Goal: Task Accomplishment & Management: Manage account settings

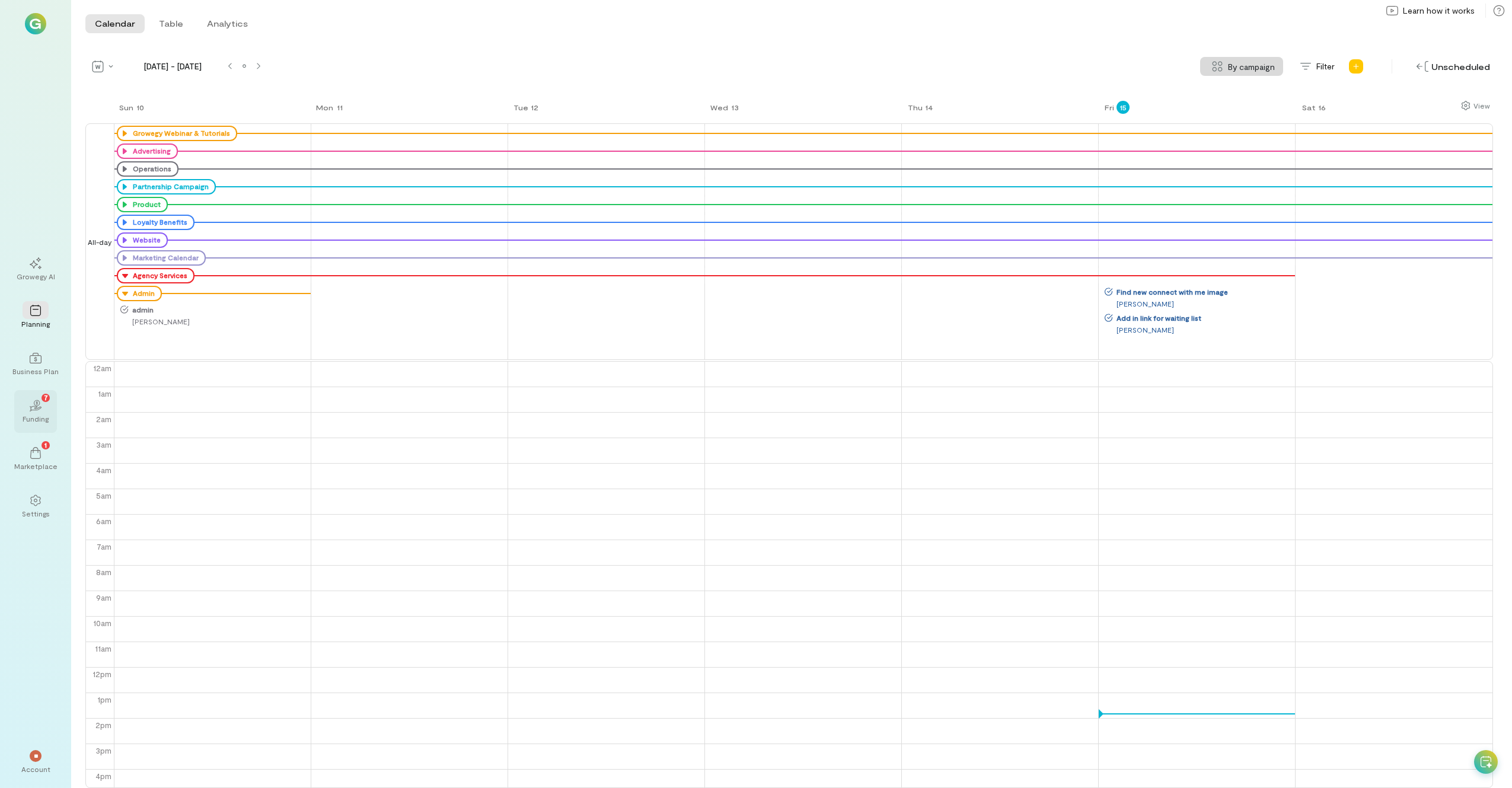
scroll to position [3, 0]
click at [40, 455] on icon at bounding box center [36, 453] width 10 height 12
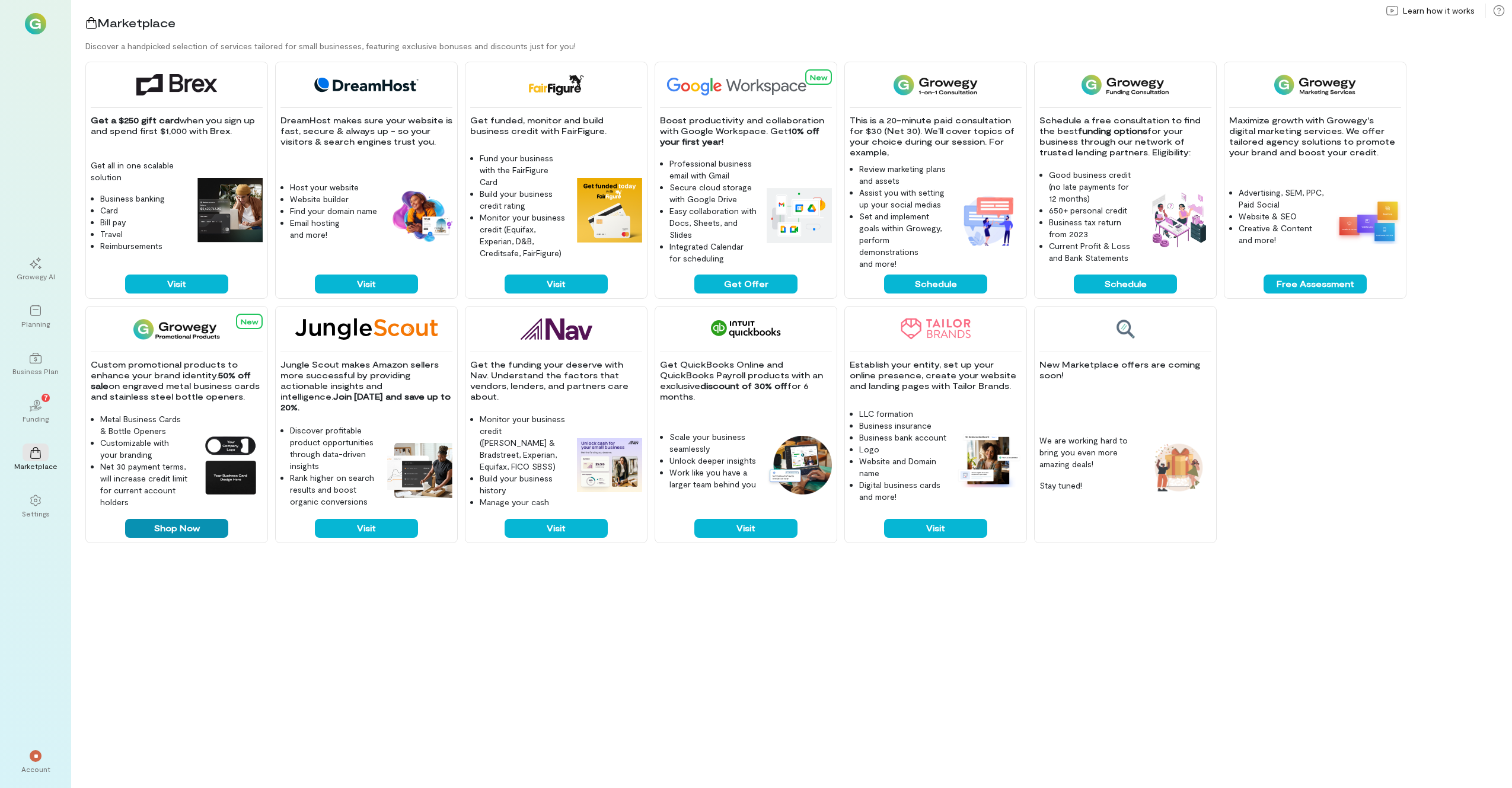
click at [186, 529] on button "Shop Now" at bounding box center [177, 528] width 103 height 19
click at [30, 268] on icon at bounding box center [36, 263] width 12 height 12
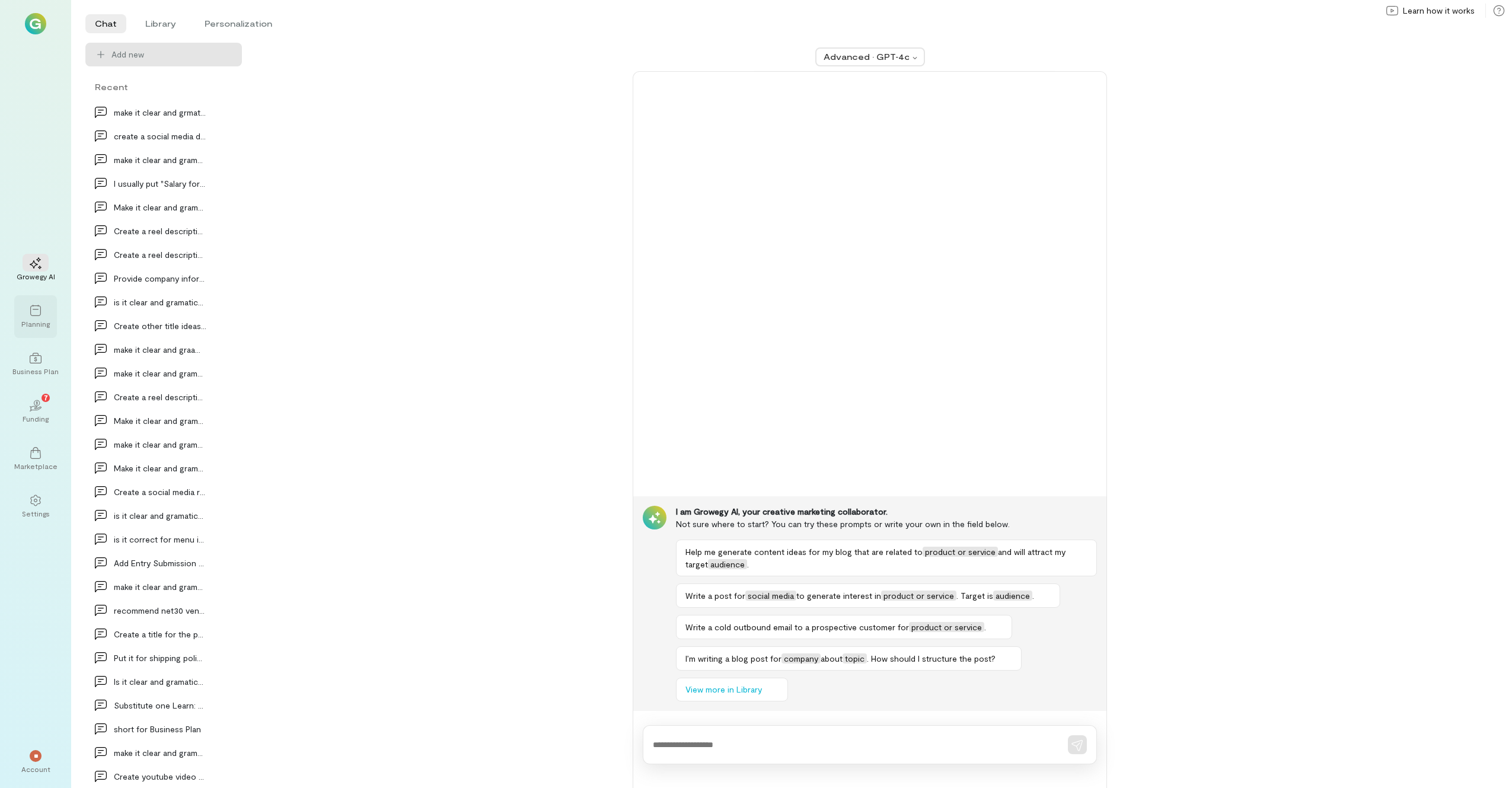
click at [45, 308] on div at bounding box center [36, 310] width 26 height 17
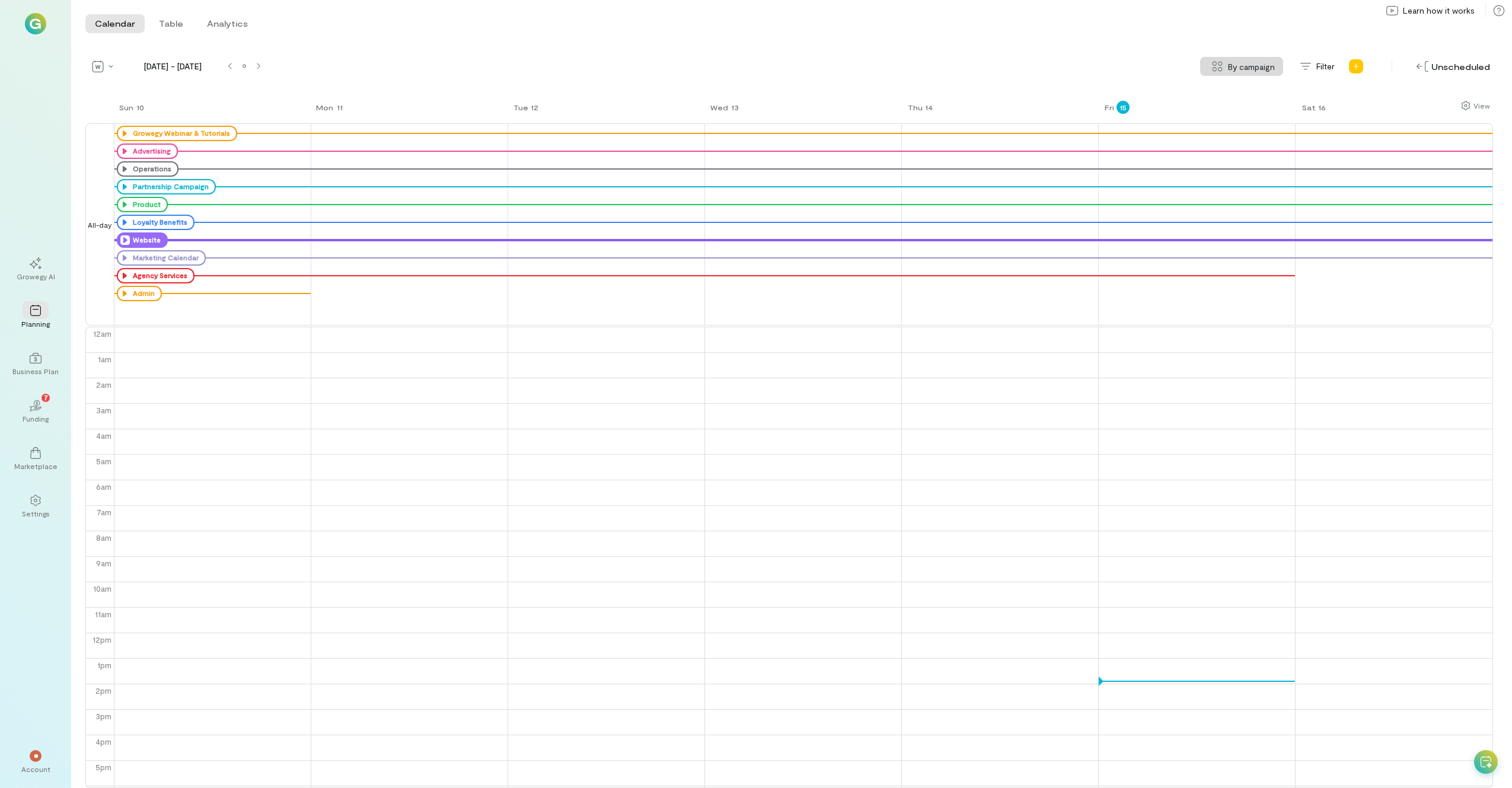
click at [124, 236] on icon at bounding box center [125, 240] width 10 height 10
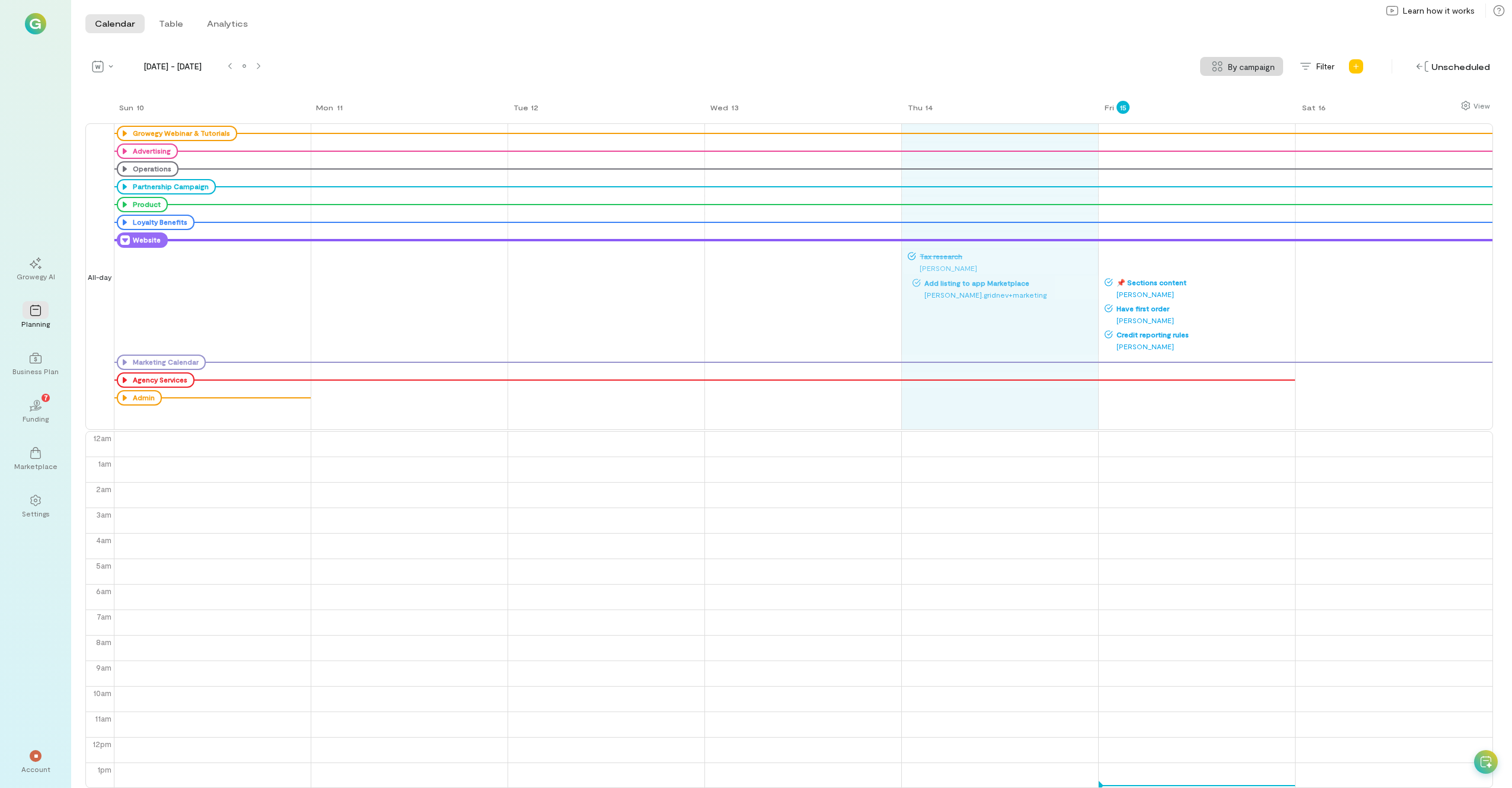
drag, startPoint x: 1157, startPoint y: 256, endPoint x: 1141, endPoint y: 256, distance: 16.0
click at [964, 282] on div "Sun 10 Mon 11 Tue 12 Wed 13 Thu 14 Fri 15 Sat 16 All-day Growegy Webinar & Tuto…" at bounding box center [789, 443] width 1408 height 688
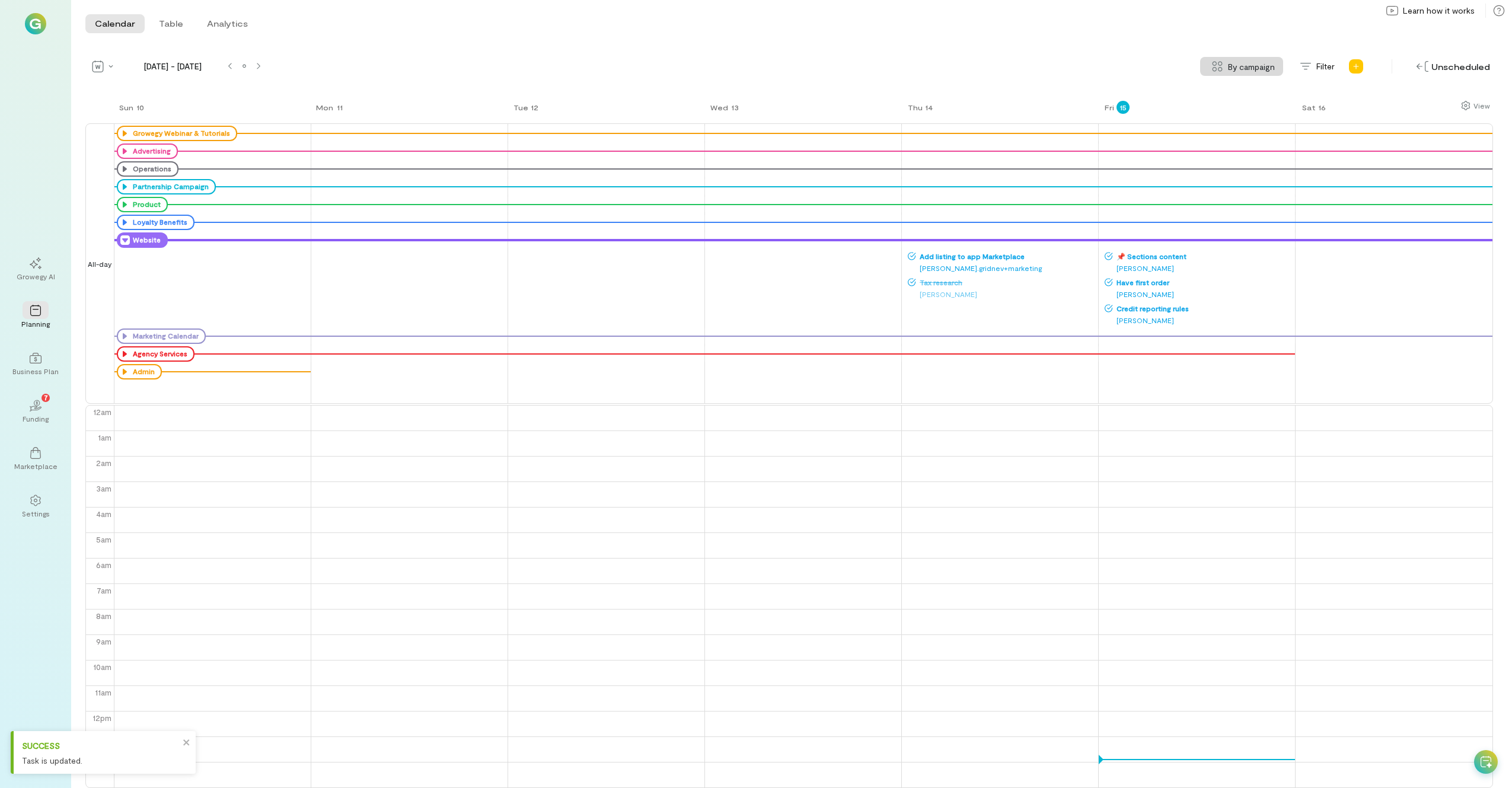
click at [965, 267] on div "[PERSON_NAME].gridnev+marketing" at bounding box center [1002, 268] width 189 height 12
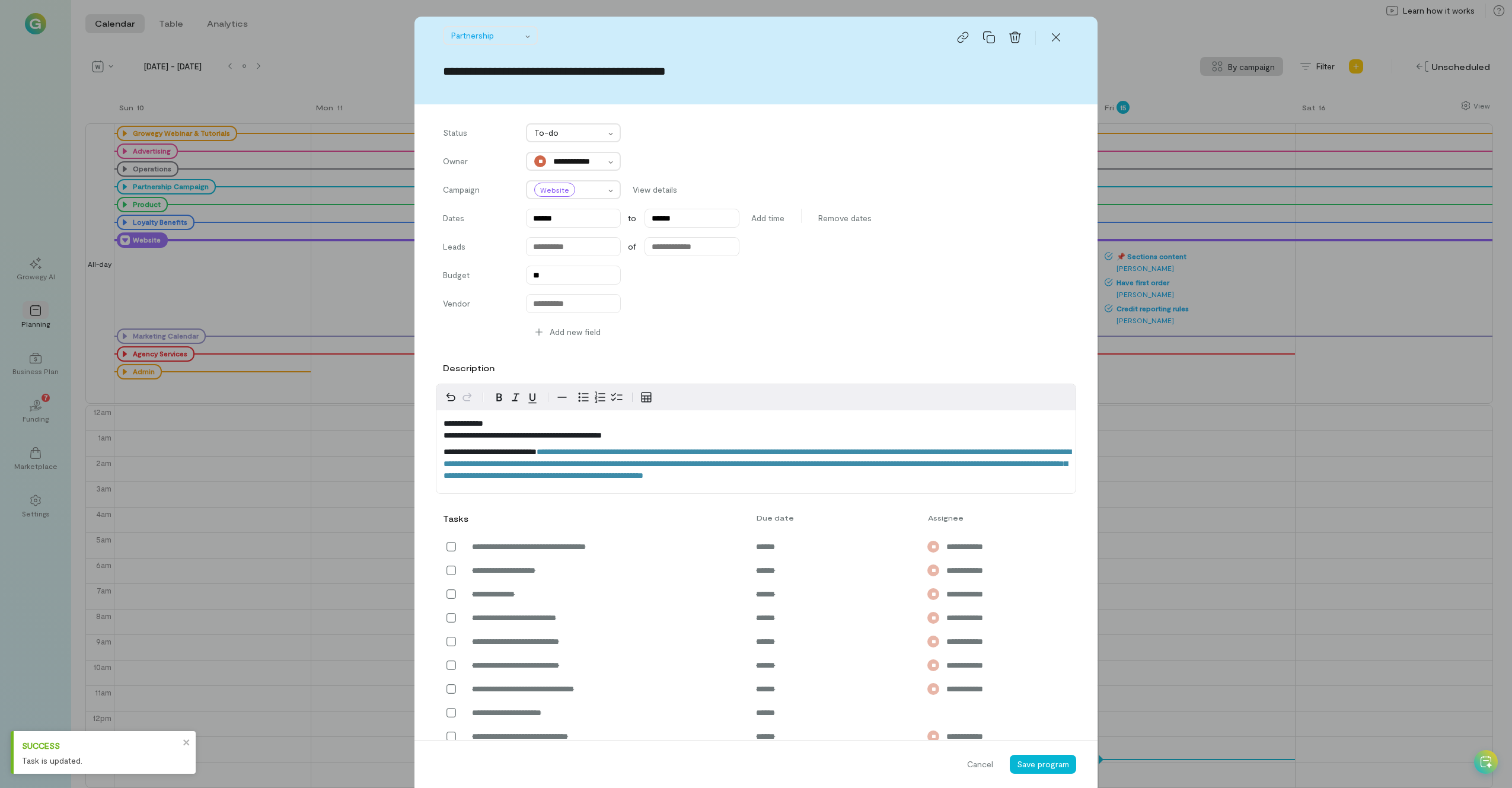
scroll to position [1170, 0]
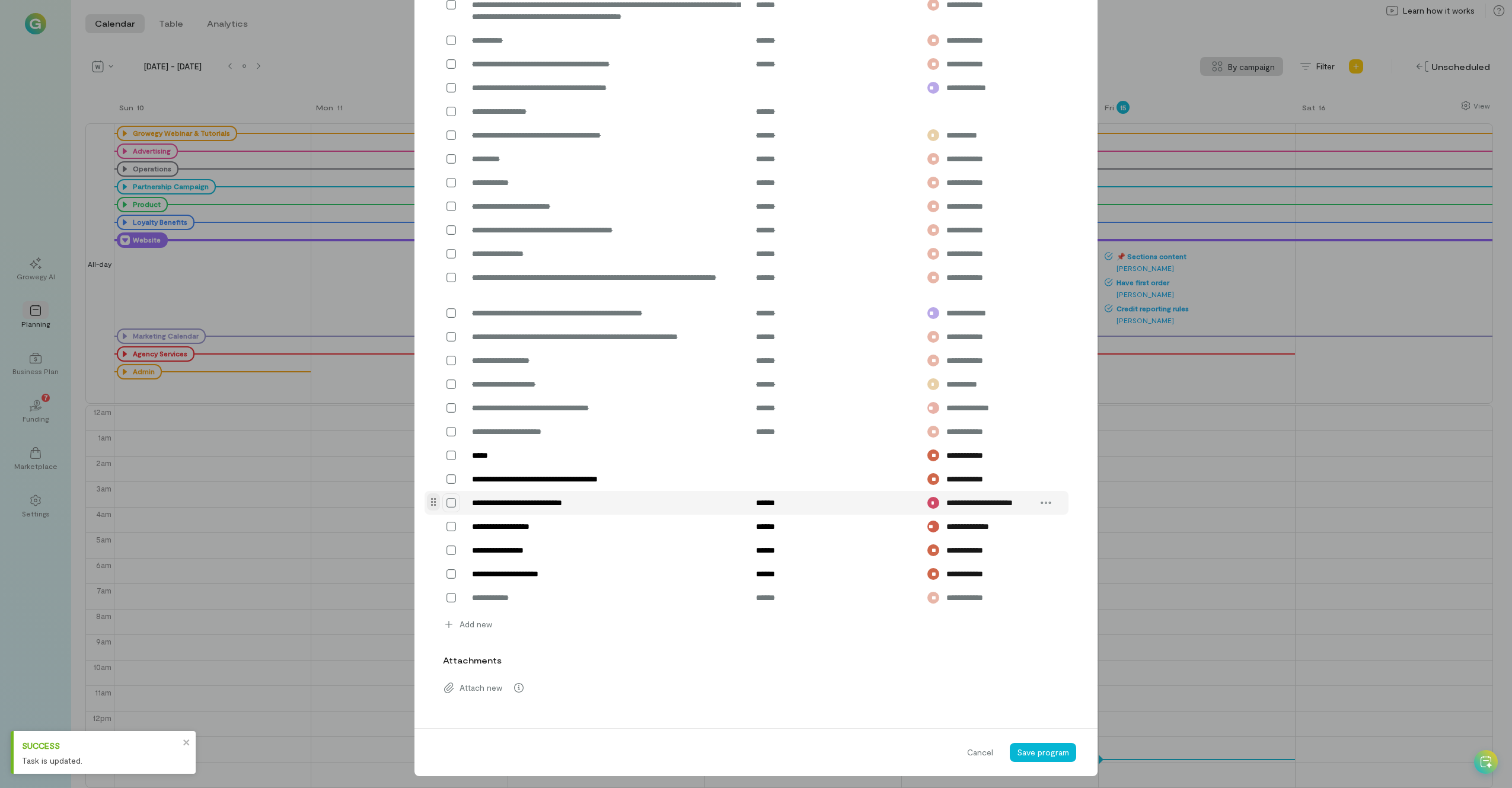
click at [451, 508] on icon at bounding box center [452, 503] width 12 height 12
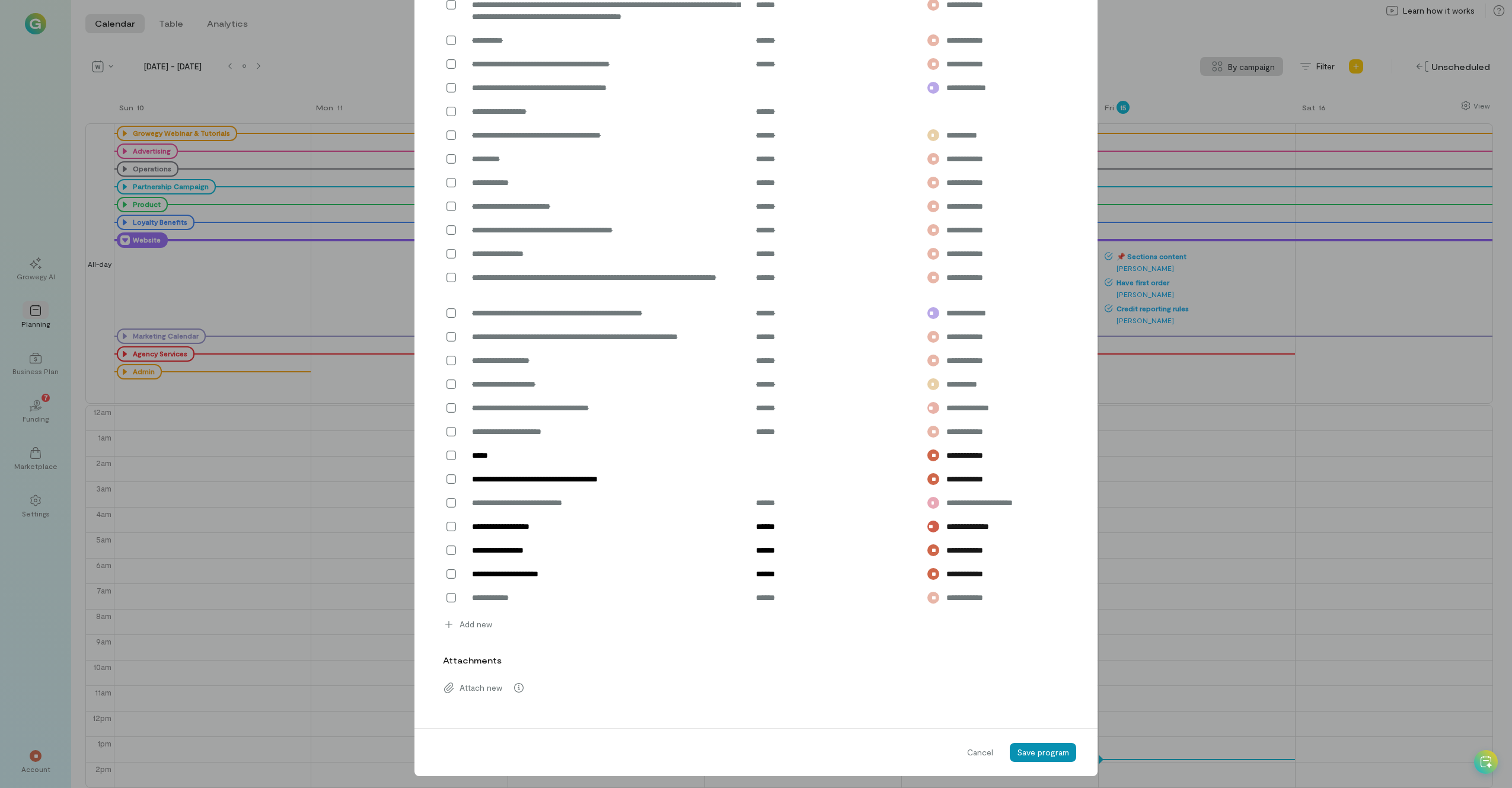
click at [1062, 757] on button "Save program" at bounding box center [1043, 752] width 66 height 19
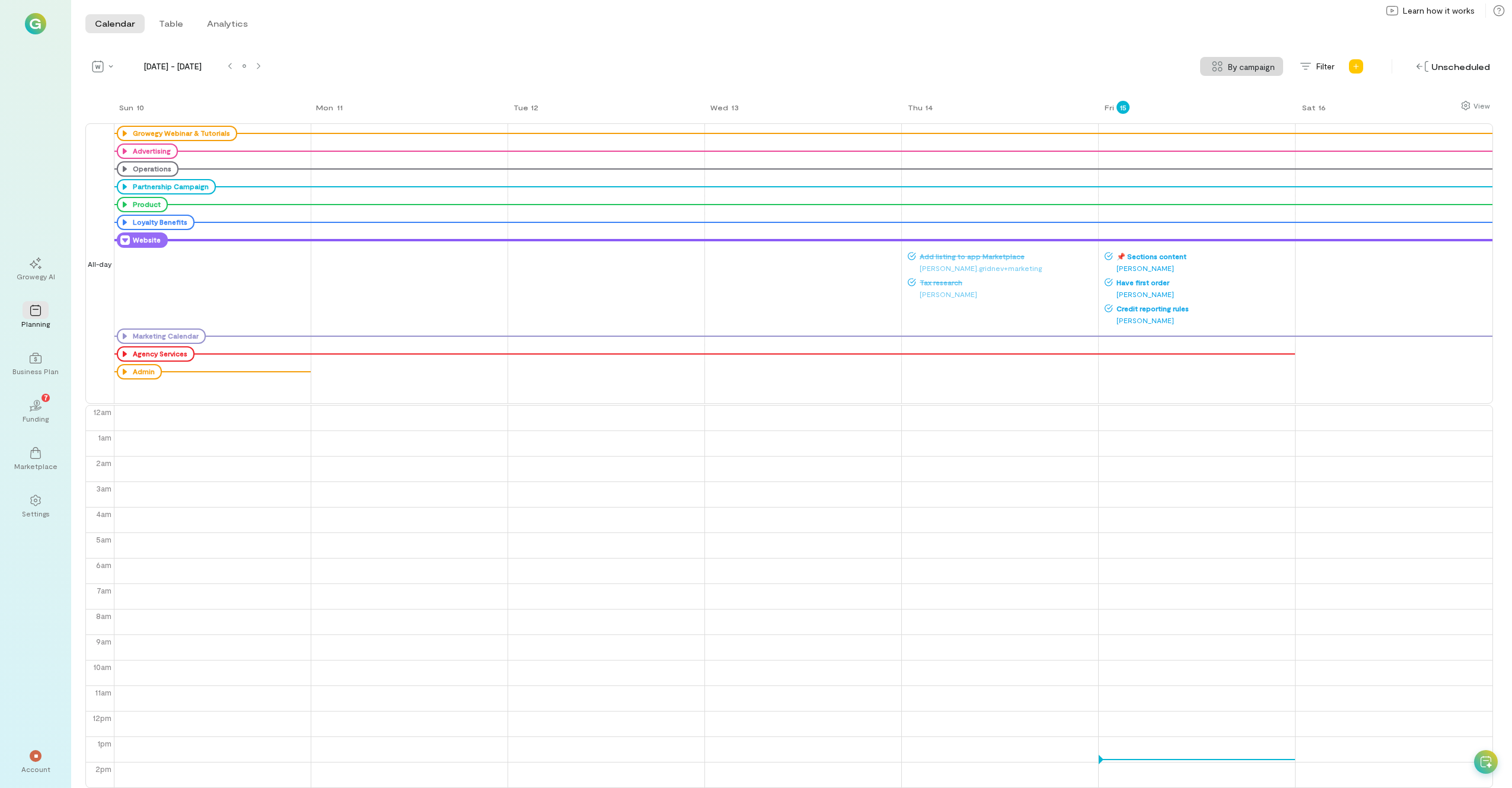
click at [127, 241] on icon at bounding box center [125, 240] width 10 height 10
